Goal: Navigation & Orientation: Find specific page/section

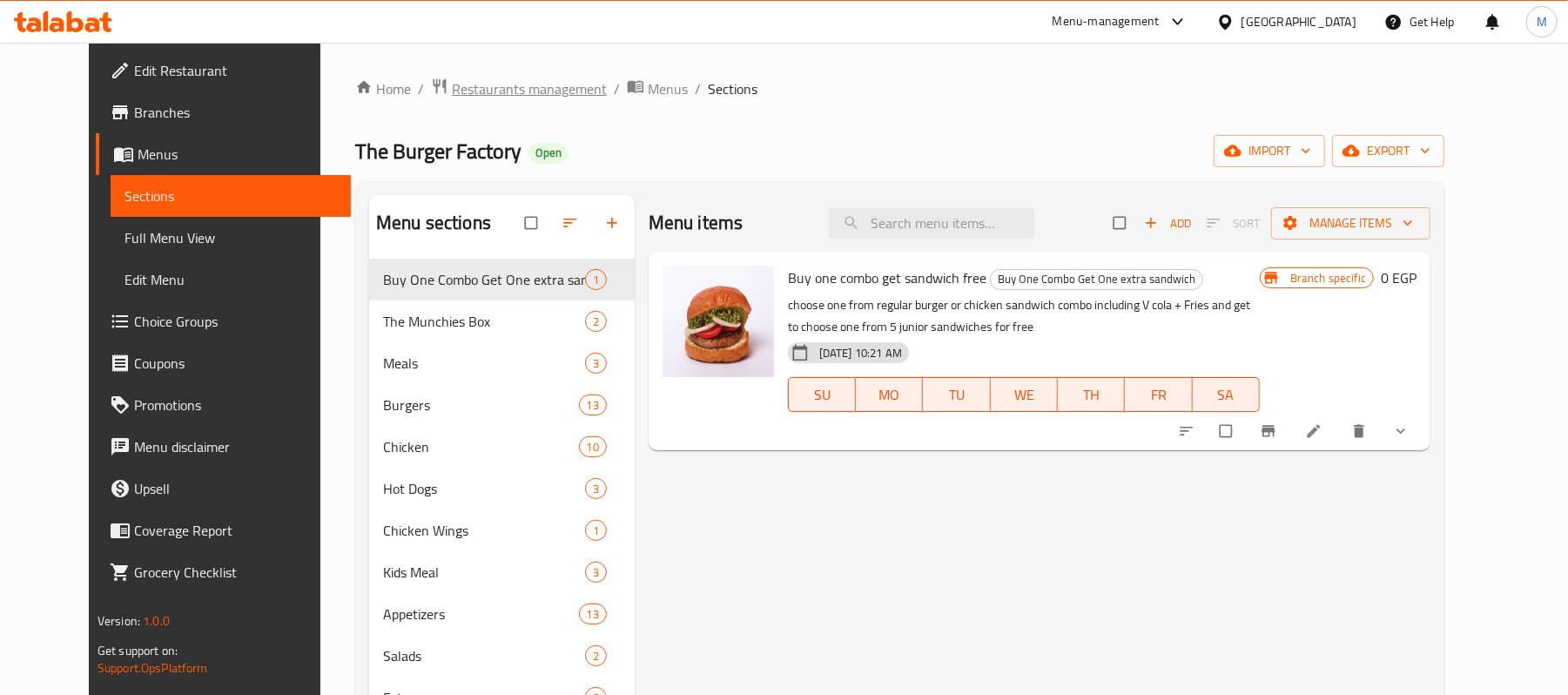
click at [519, 85] on span "Restaurants management" at bounding box center [529, 89] width 155 height 21
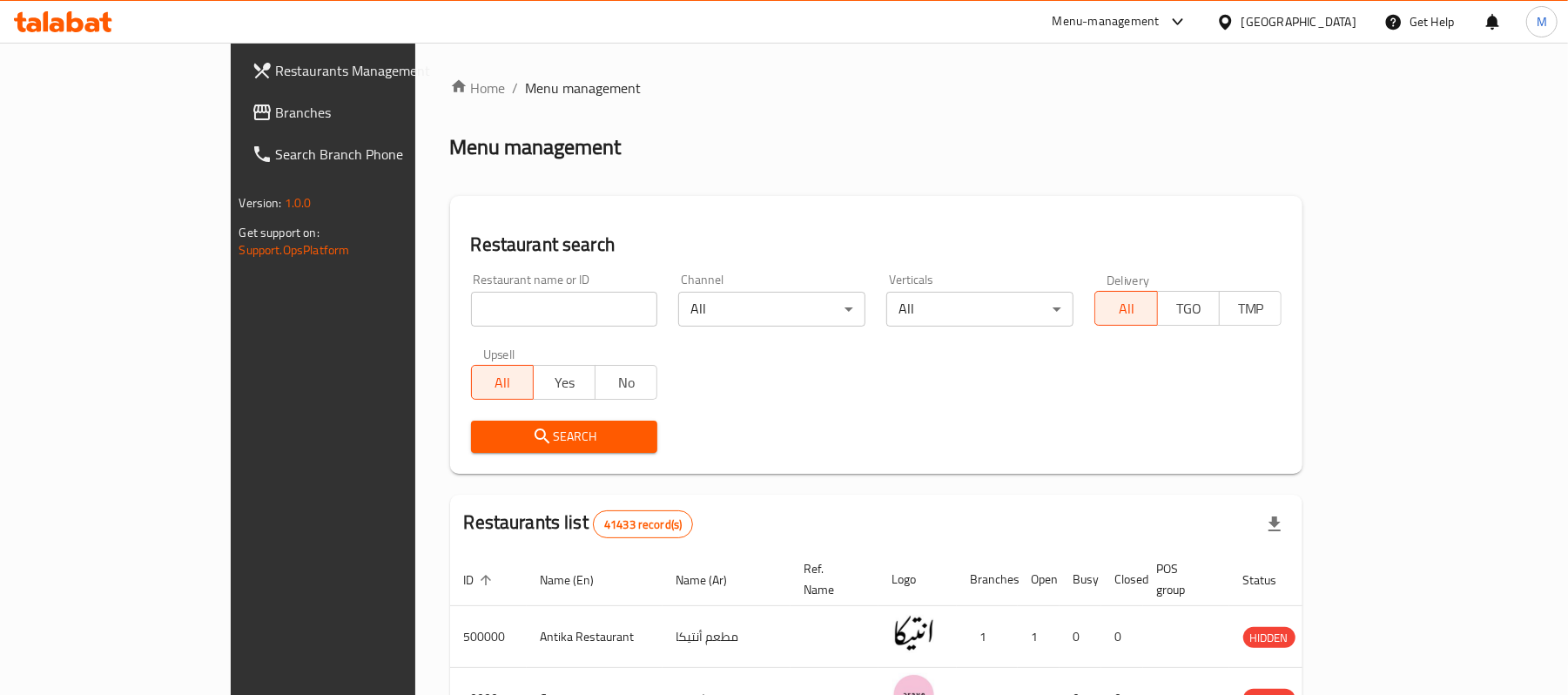
click at [1241, 26] on div at bounding box center [1229, 22] width 26 height 19
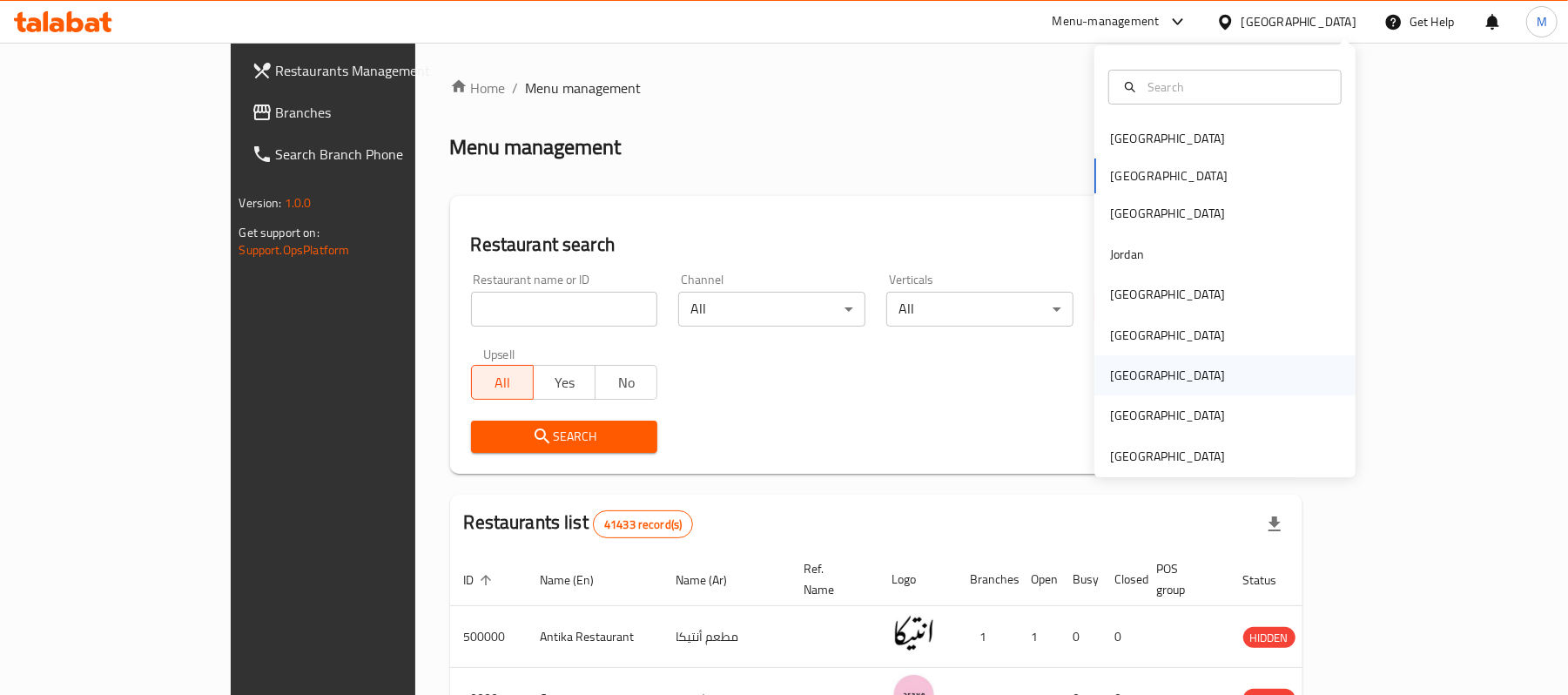
click at [1122, 374] on div "[GEOGRAPHIC_DATA]" at bounding box center [1167, 375] width 142 height 40
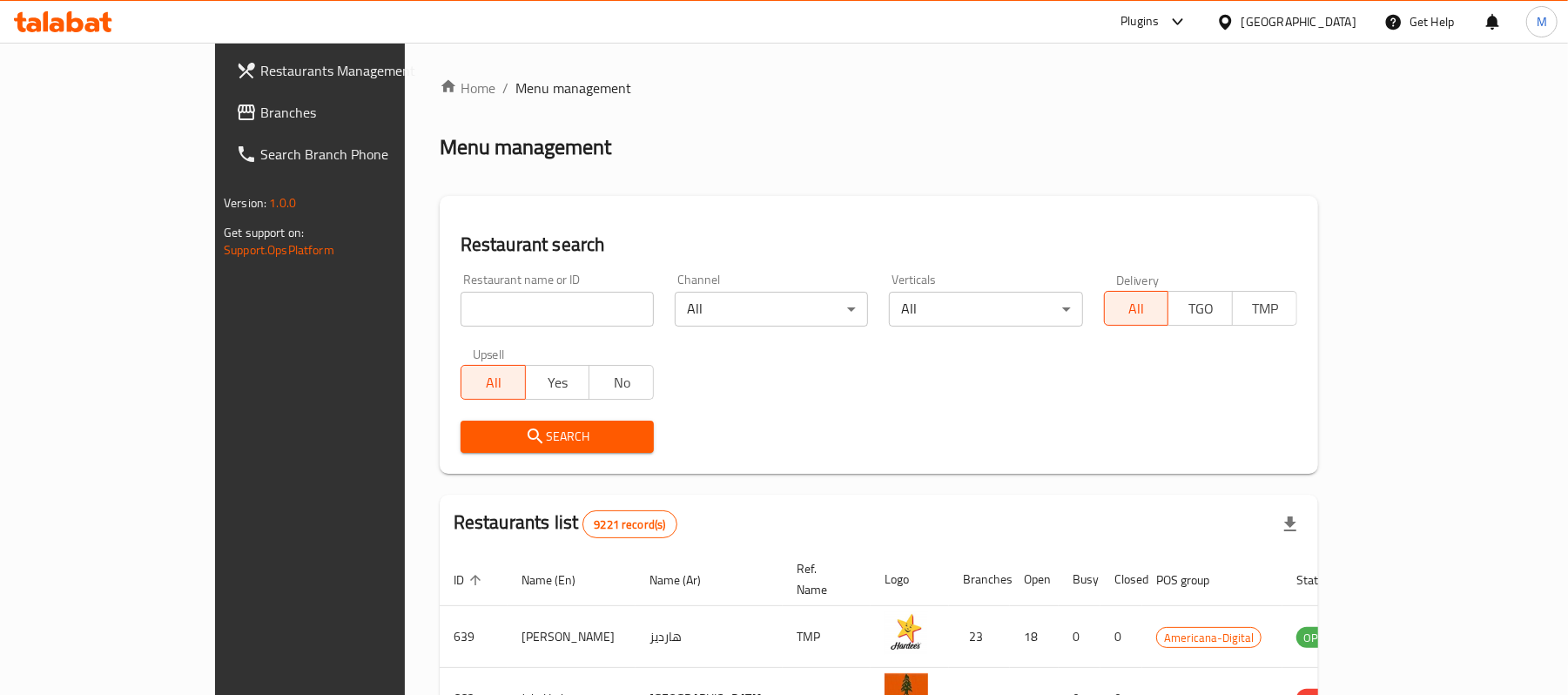
click at [260, 117] on span "Branches" at bounding box center [362, 112] width 203 height 21
